Goal: Check status

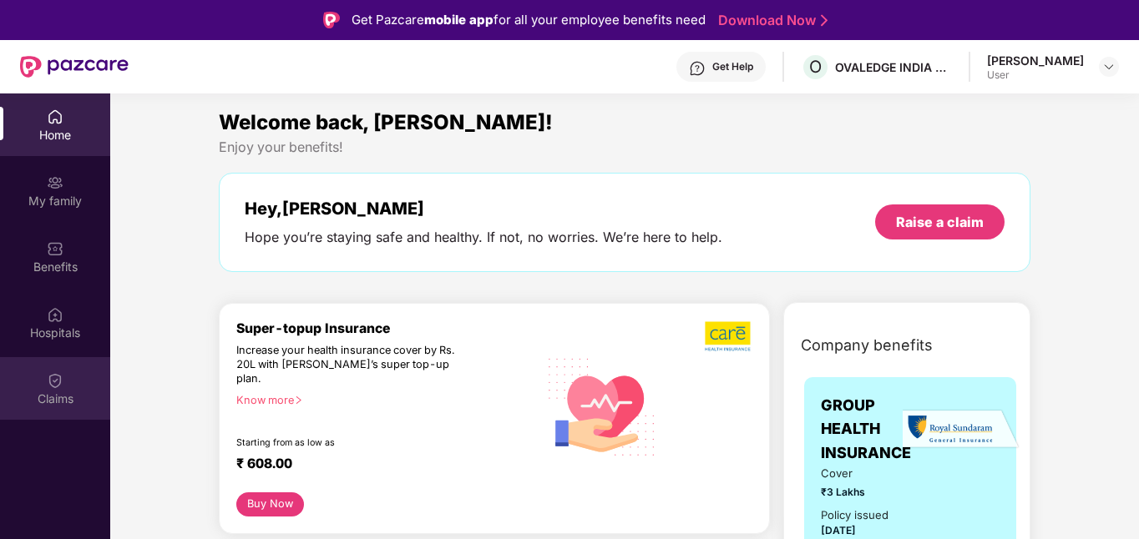
click at [42, 391] on div "Claims" at bounding box center [55, 399] width 110 height 17
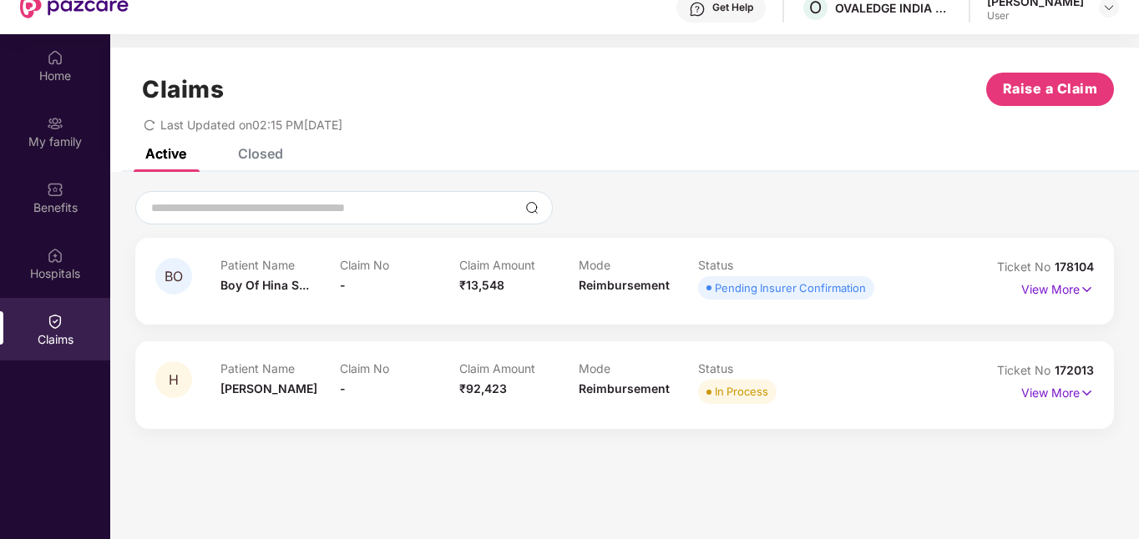
scroll to position [93, 0]
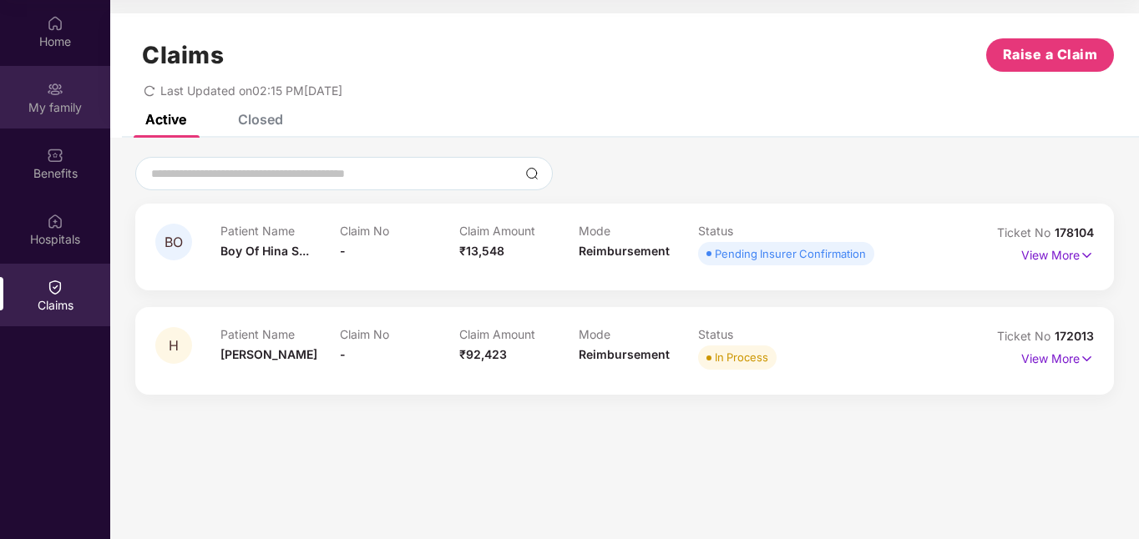
click at [42, 86] on div "My family" at bounding box center [55, 97] width 110 height 63
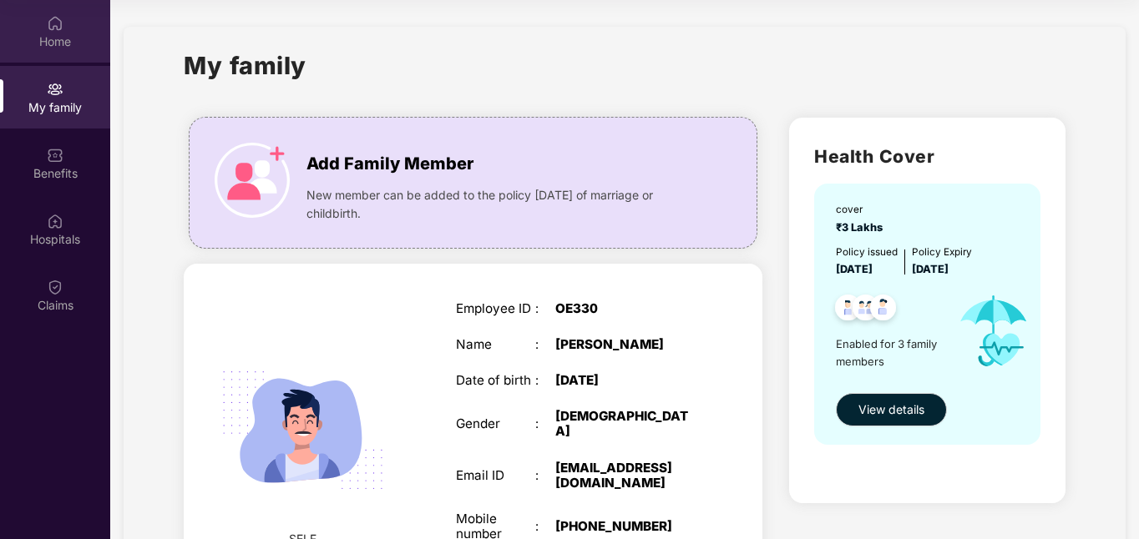
click at [61, 38] on div "Home" at bounding box center [55, 41] width 110 height 17
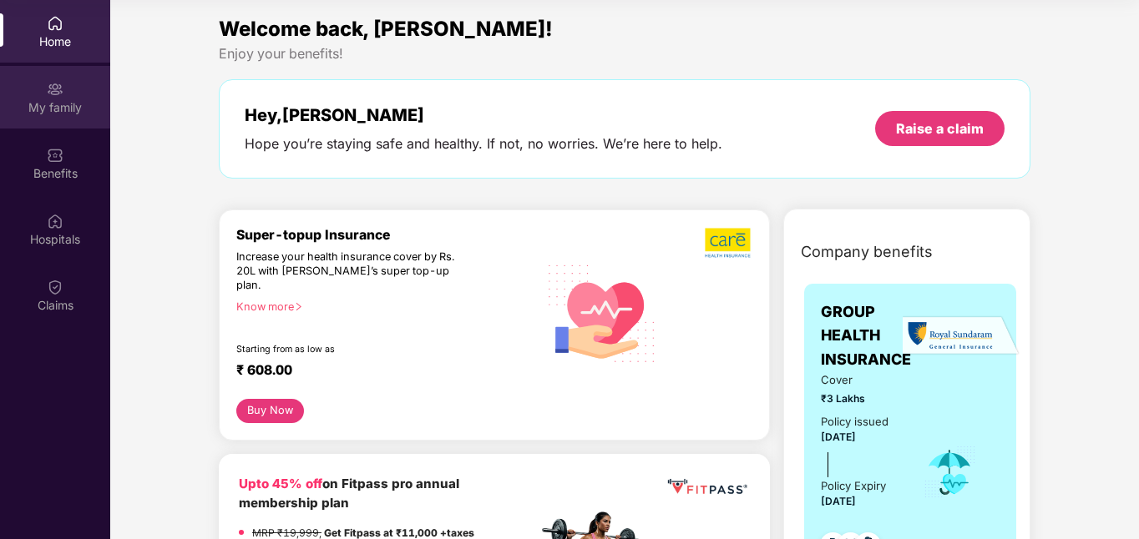
click at [63, 73] on div "My family" at bounding box center [55, 97] width 110 height 63
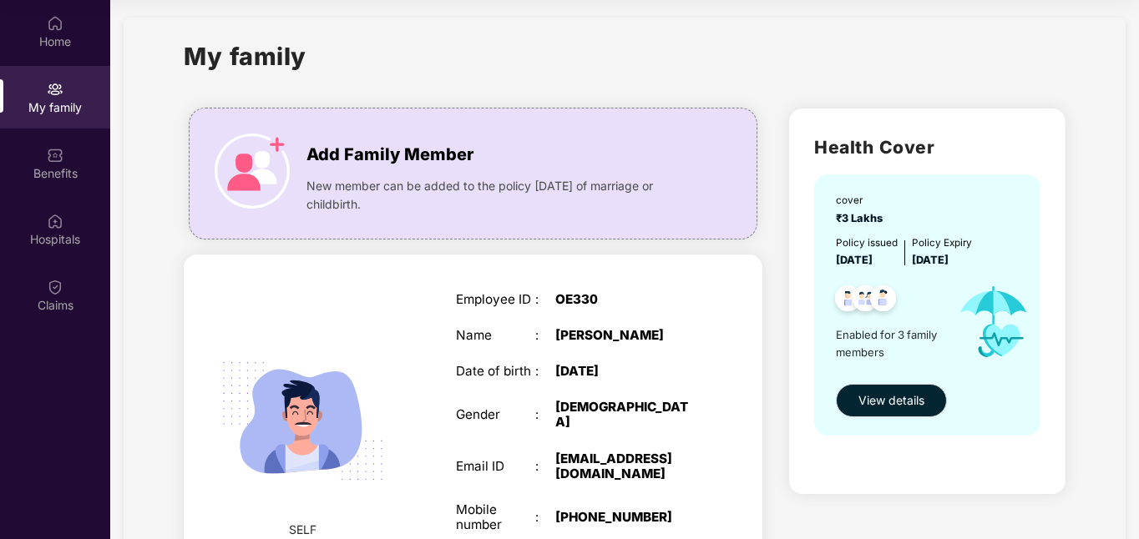
scroll to position [10, 0]
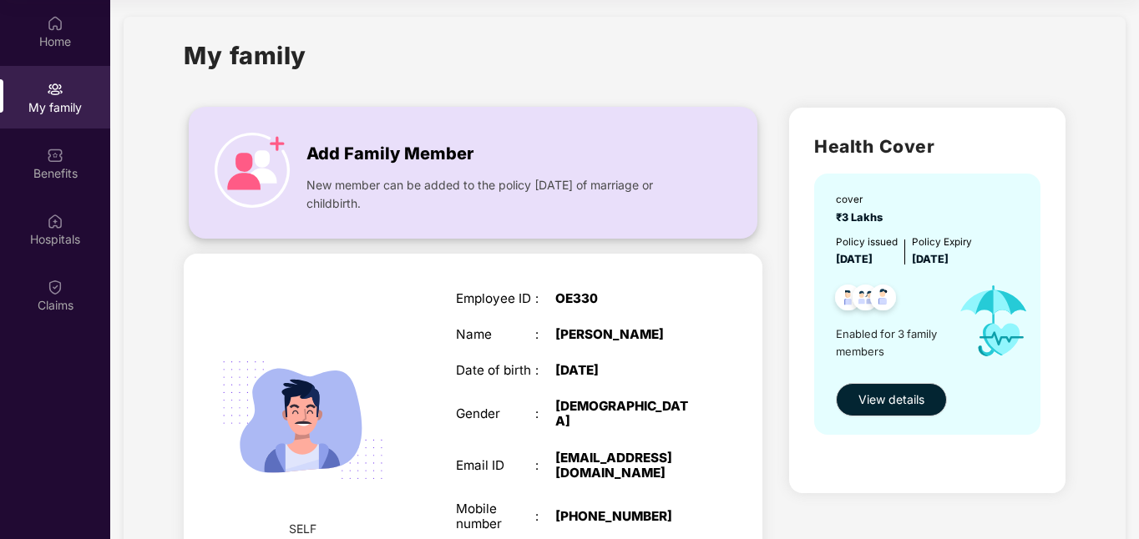
click at [260, 134] on img at bounding box center [252, 170] width 75 height 75
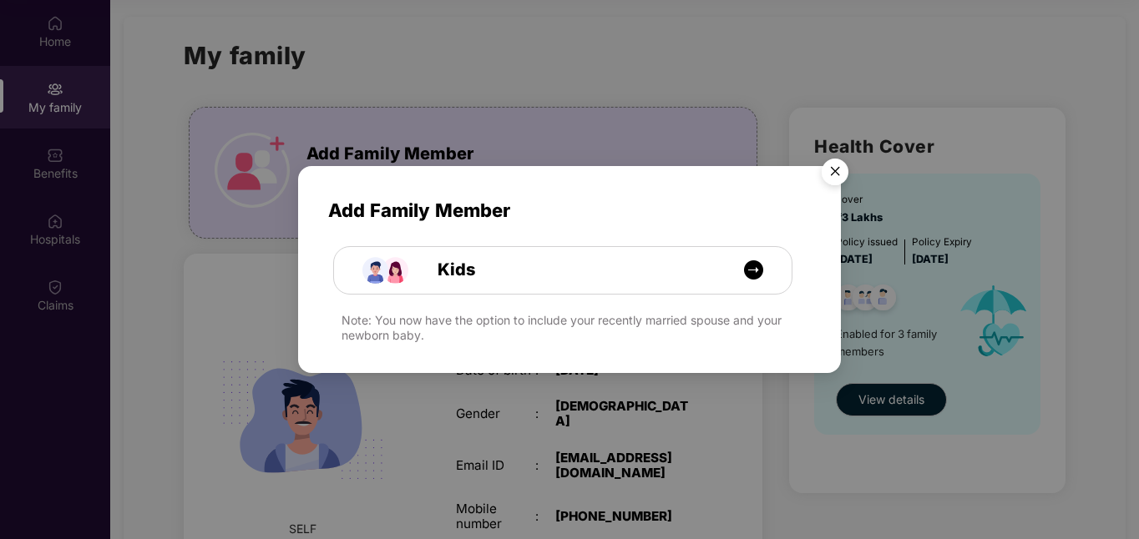
click at [464, 242] on div "Kids" at bounding box center [437, 259] width 265 height 69
click at [478, 262] on div "Kids" at bounding box center [571, 270] width 343 height 26
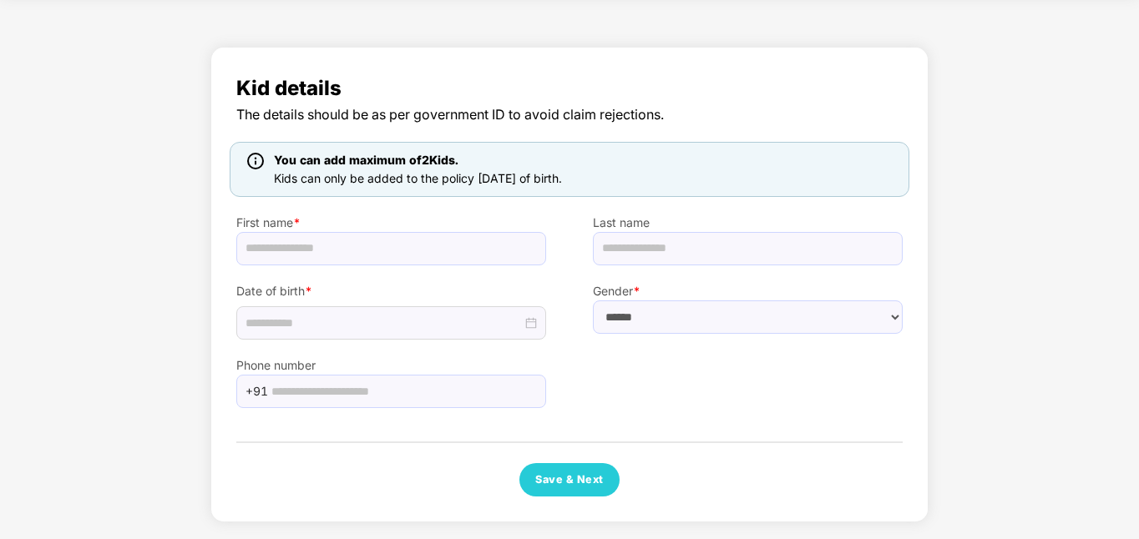
scroll to position [63, 0]
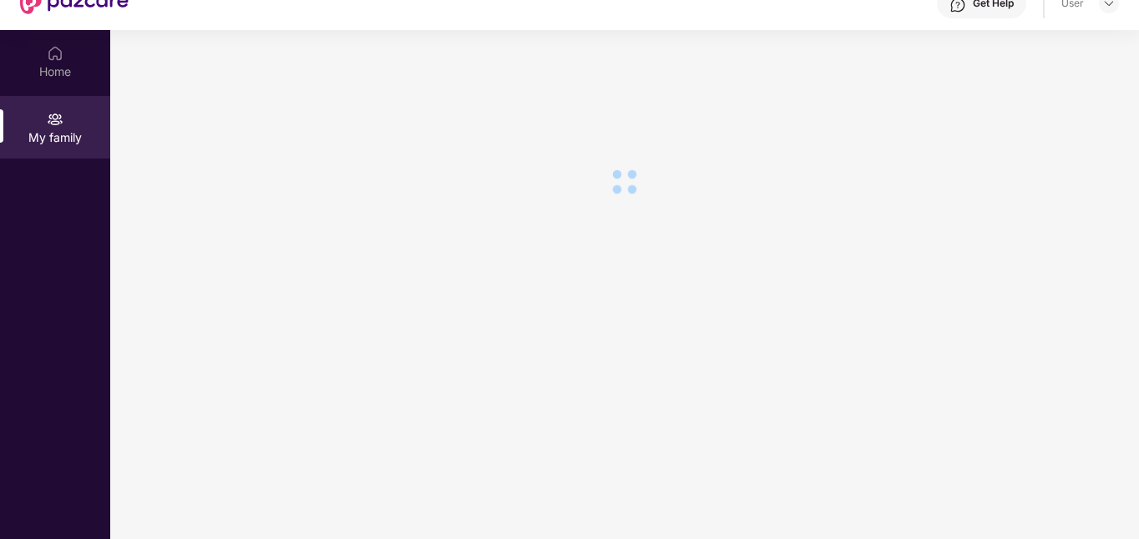
scroll to position [93, 0]
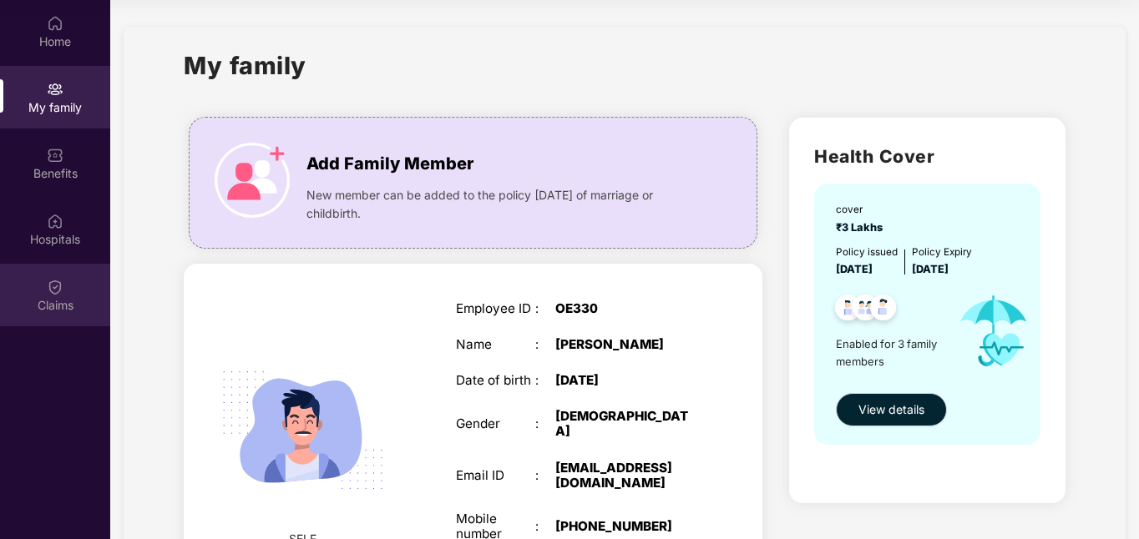
click at [58, 314] on div "Claims" at bounding box center [55, 295] width 110 height 63
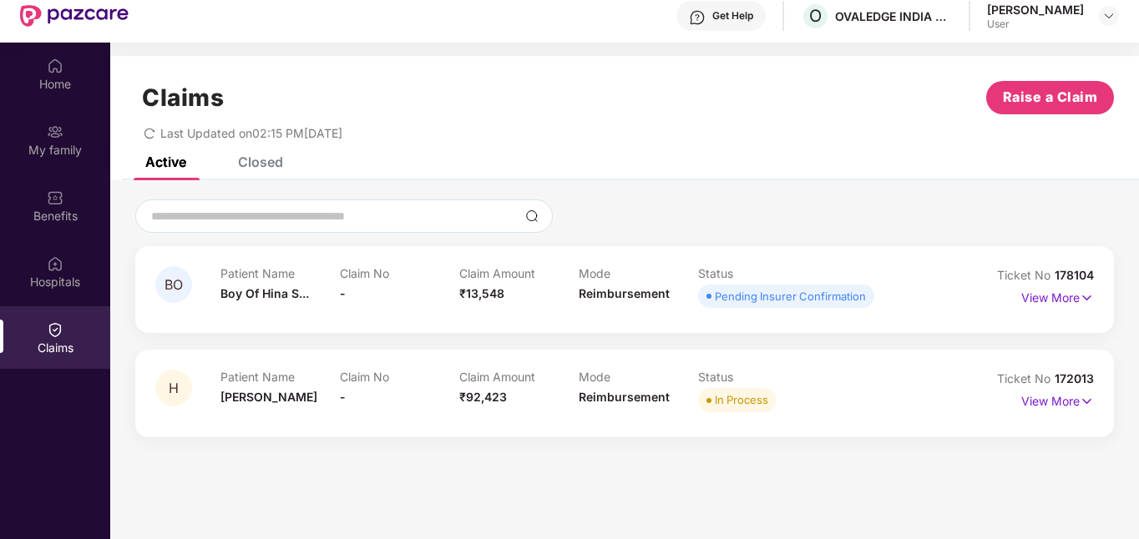
scroll to position [57, 0]
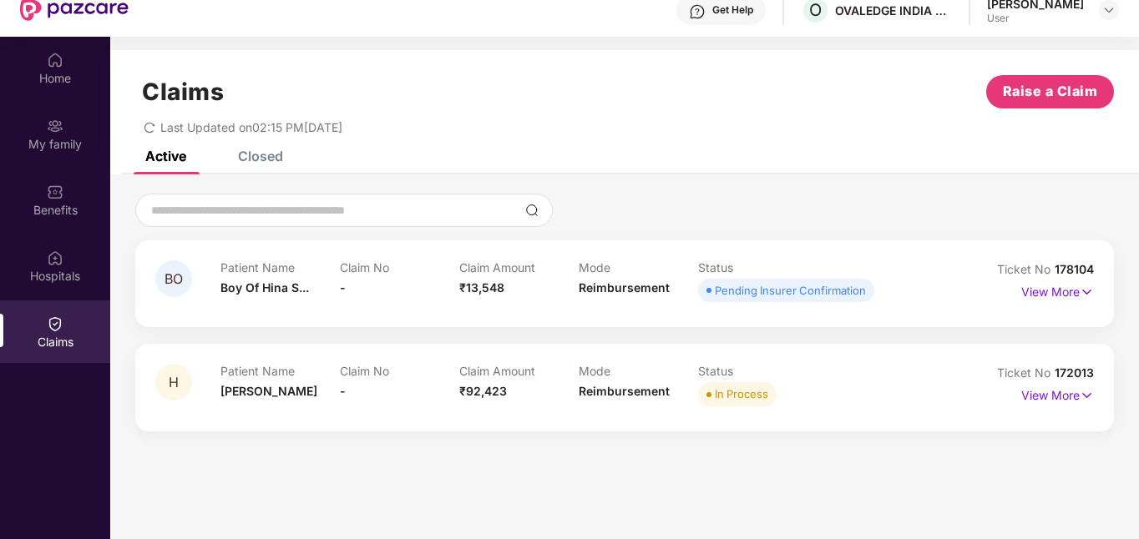
click at [948, 281] on div "BO Patient Name Boy Of Hina S... Claim No - Claim Amount ₹13,548 Mode Reimburse…" at bounding box center [624, 283] width 938 height 46
click at [1067, 290] on p "View More" at bounding box center [1057, 290] width 73 height 23
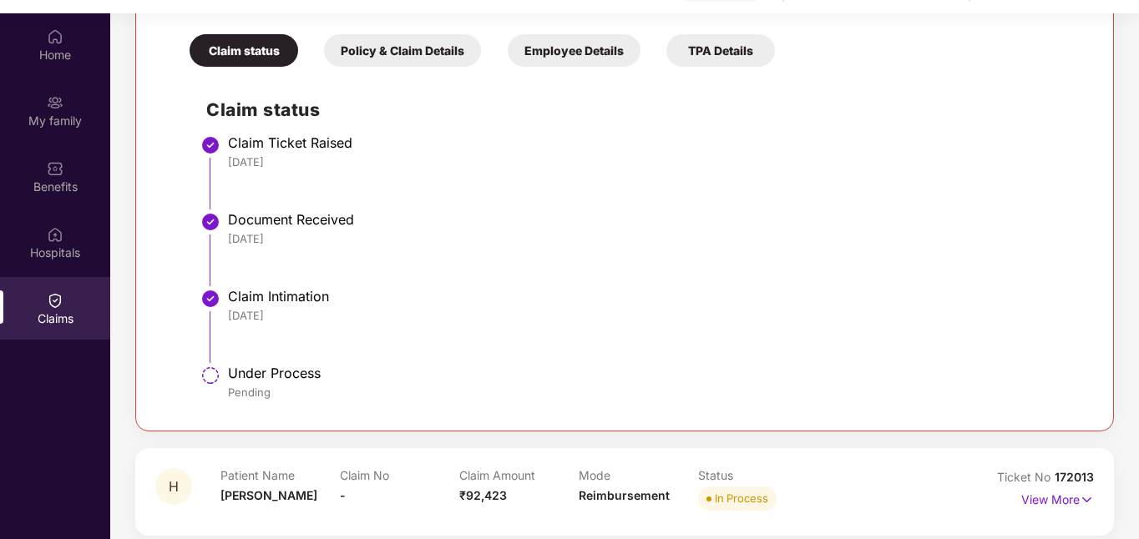
scroll to position [0, 0]
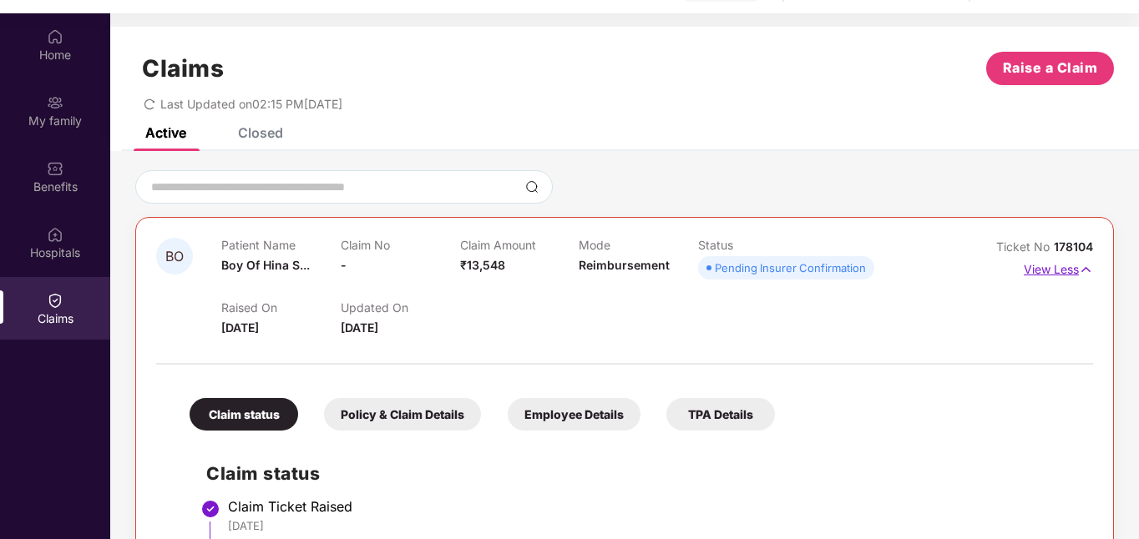
click at [1034, 275] on p "View Less" at bounding box center [1057, 267] width 69 height 23
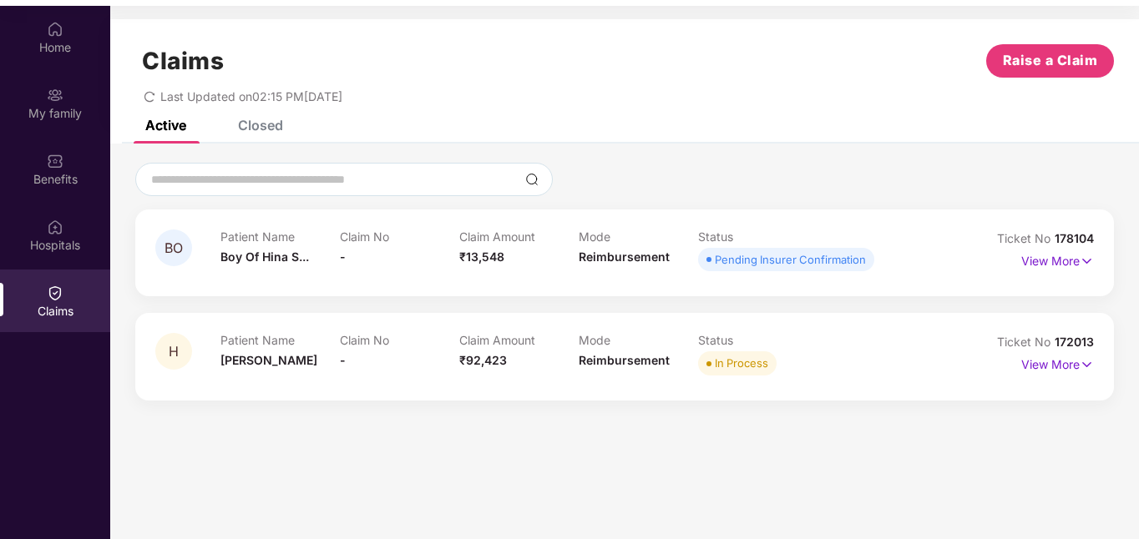
scroll to position [93, 0]
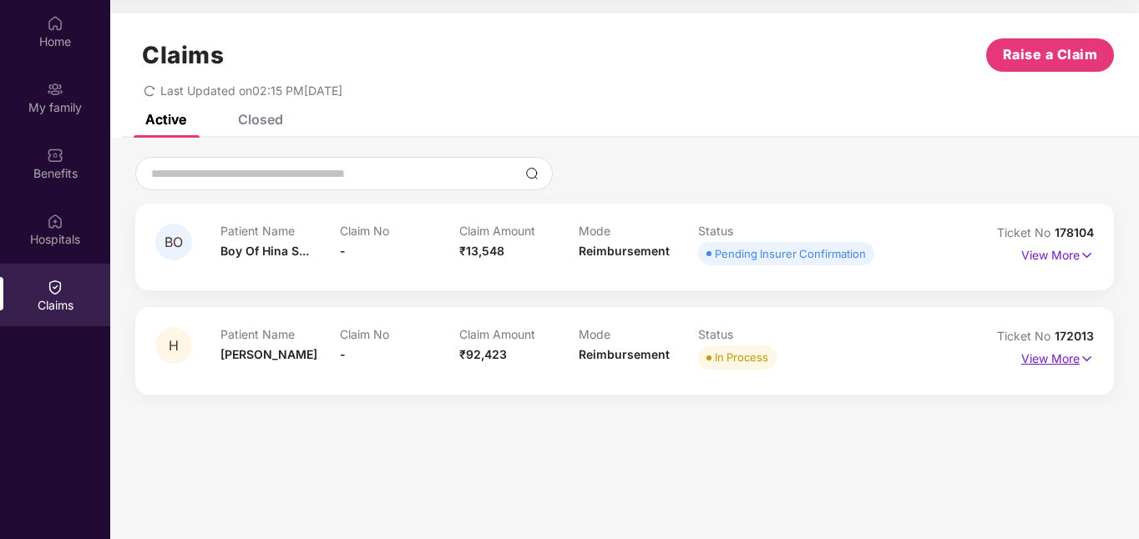
click at [1076, 361] on p "View More" at bounding box center [1057, 357] width 73 height 23
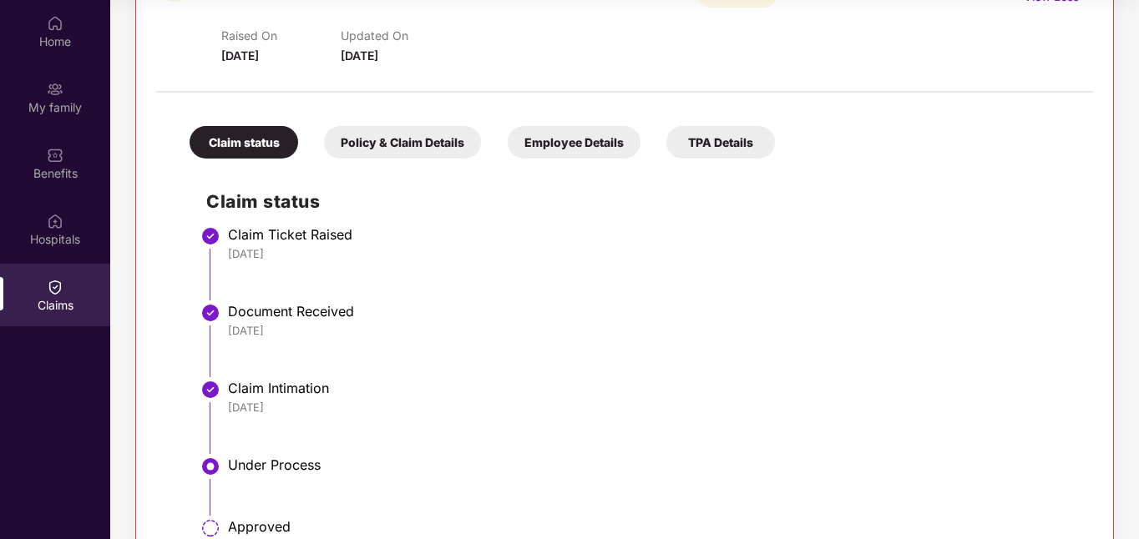
scroll to position [502, 0]
